Goal: Complete application form

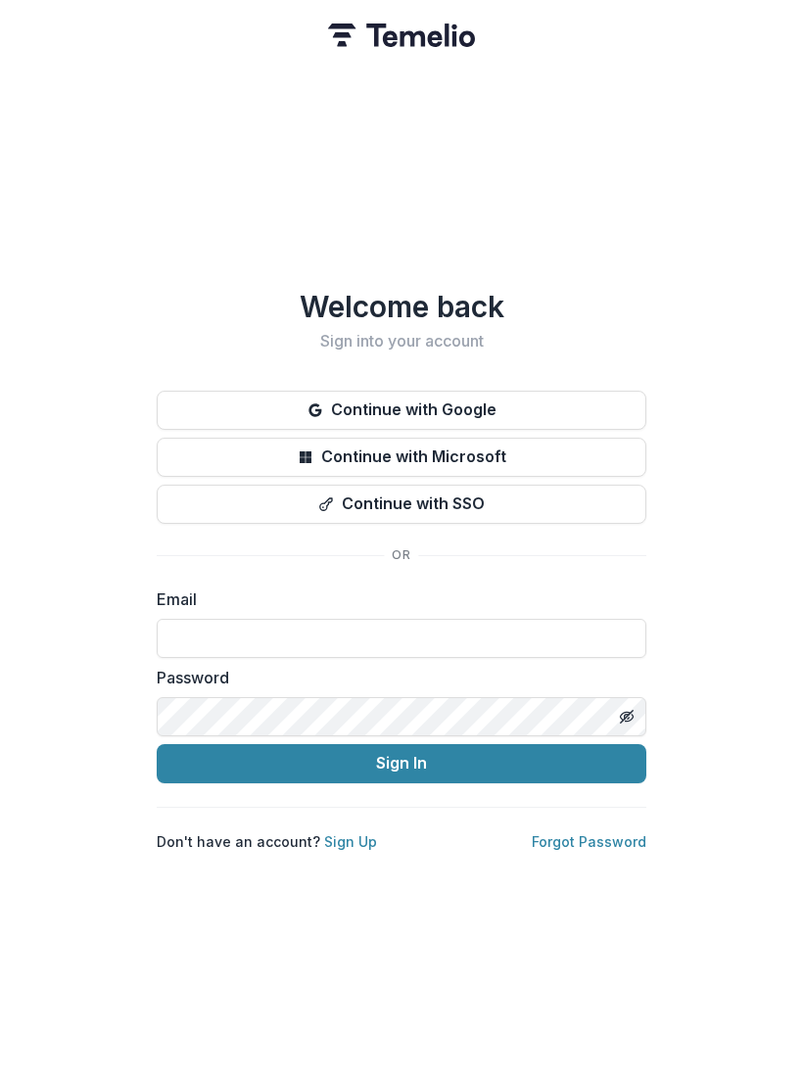
click at [120, 100] on div "Welcome back Sign into your account Continue with Google Continue with Microsof…" at bounding box center [401, 539] width 803 height 1078
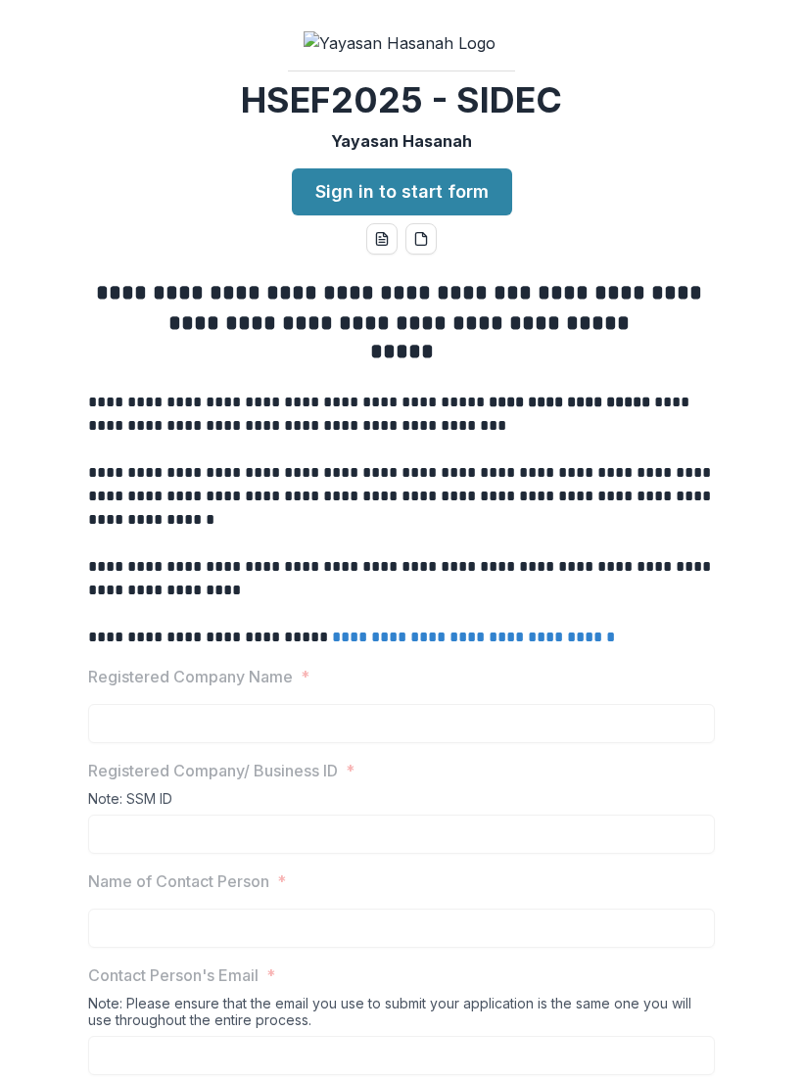
click at [330, 215] on link "Sign in to start form" at bounding box center [402, 191] width 220 height 47
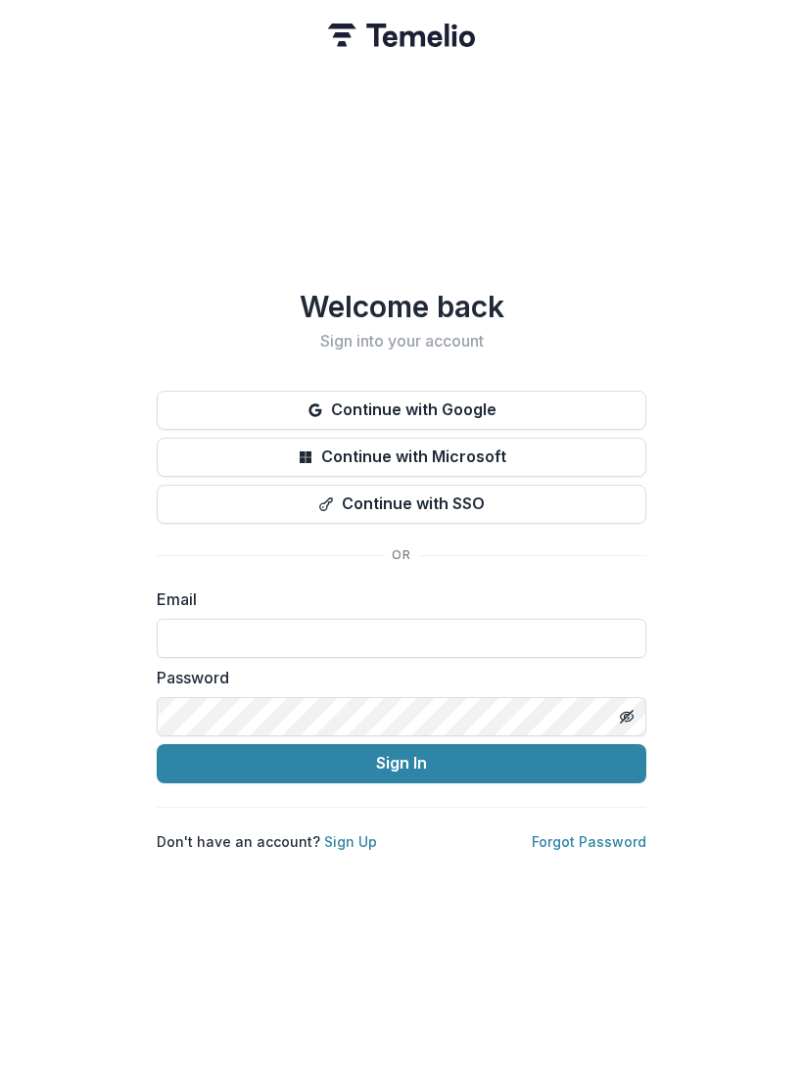
click at [337, 408] on button "Continue with Google" at bounding box center [402, 410] width 490 height 39
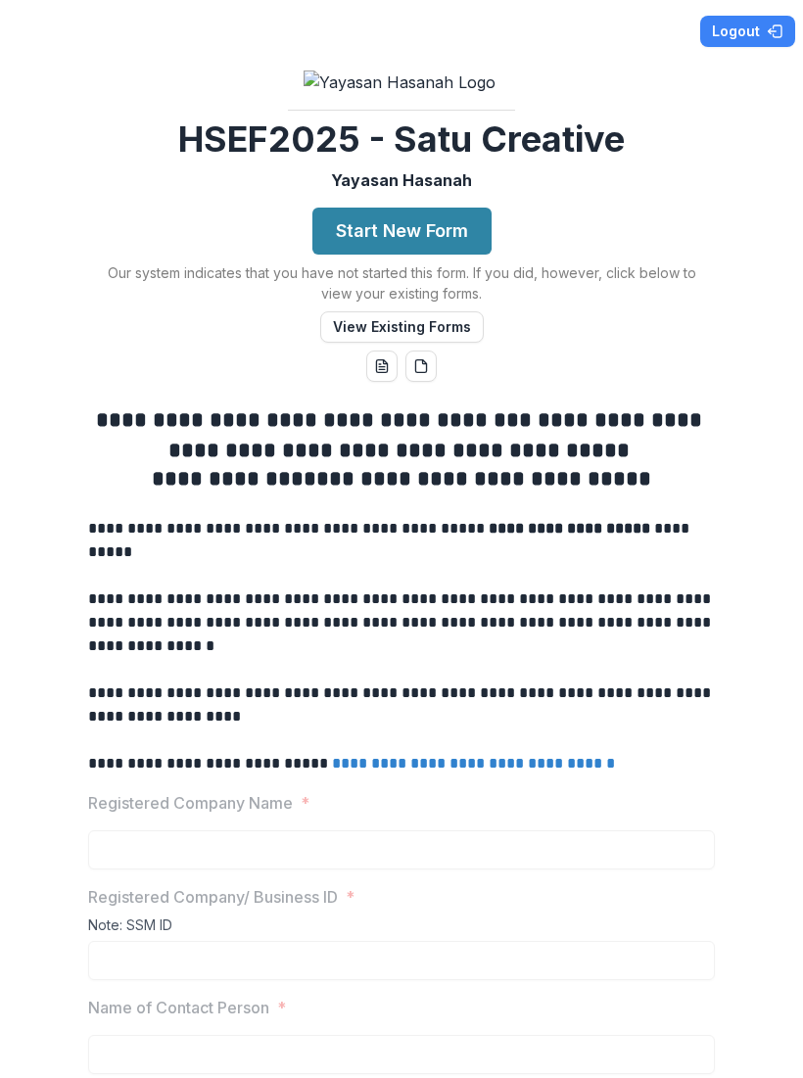
click at [351, 94] on img at bounding box center [402, 83] width 196 height 24
